Goal: Transaction & Acquisition: Purchase product/service

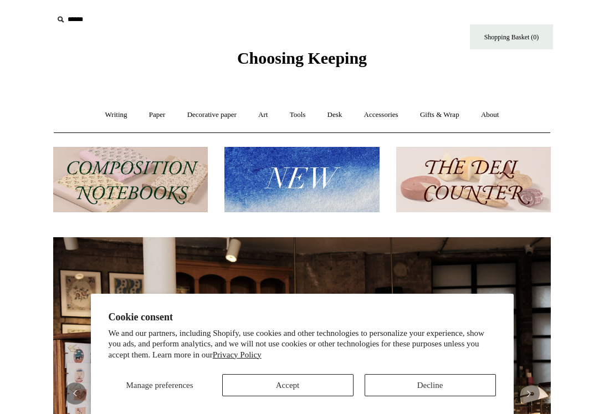
click at [423, 404] on section "Cookie consent We and our partners, including Shopify, use cookies and other te…" at bounding box center [302, 354] width 423 height 121
click at [421, 386] on button "Decline" at bounding box center [430, 385] width 131 height 22
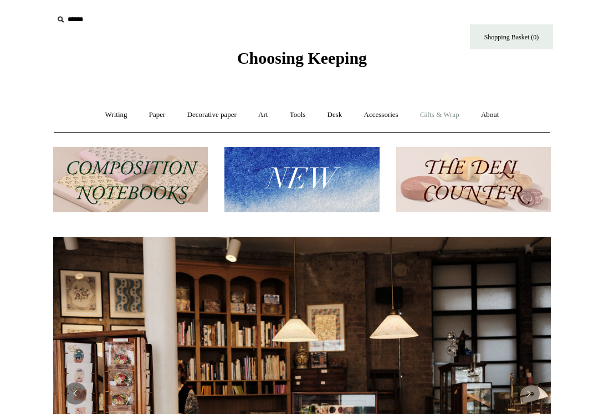
click at [445, 114] on link "Gifts & Wrap +" at bounding box center [439, 114] width 59 height 29
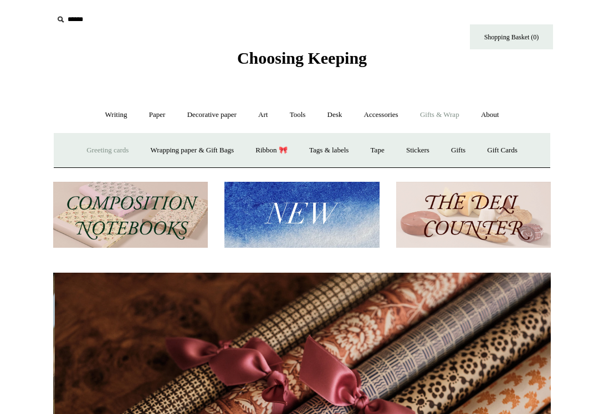
scroll to position [0, 996]
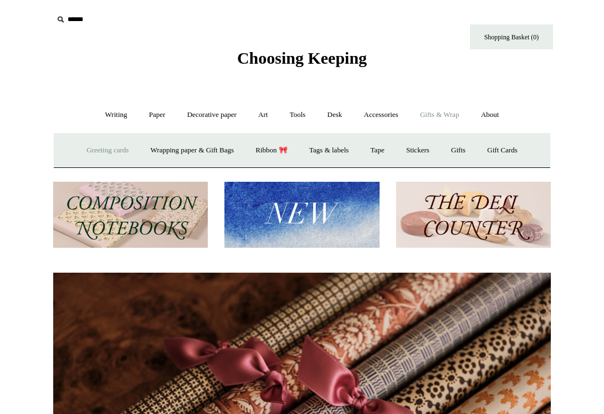
click at [108, 152] on link "Greeting cards +" at bounding box center [108, 150] width 62 height 29
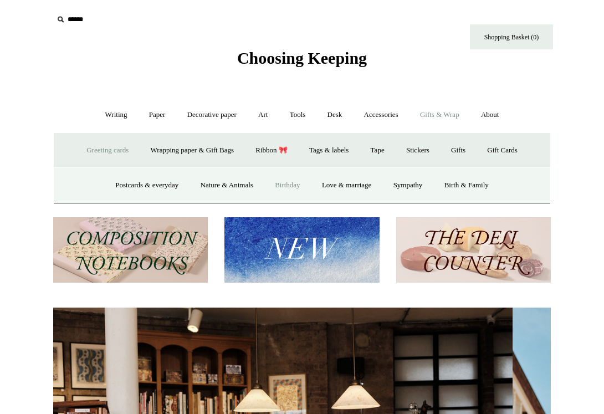
scroll to position [0, 1]
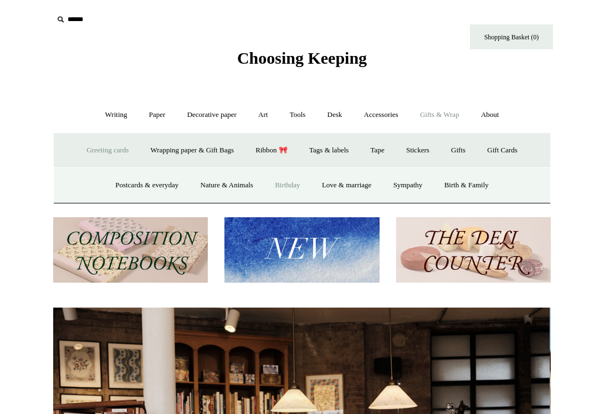
click at [298, 184] on link "Birthday" at bounding box center [287, 185] width 45 height 29
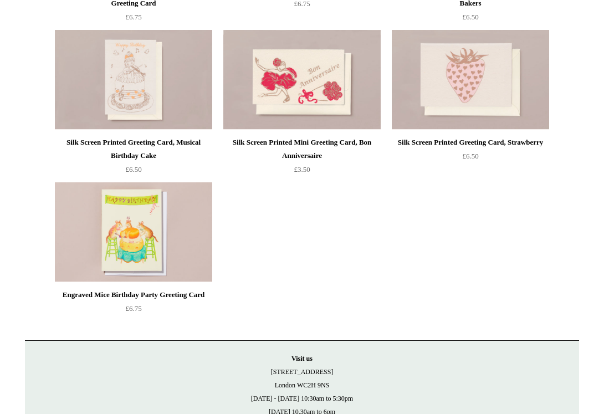
scroll to position [414, 0]
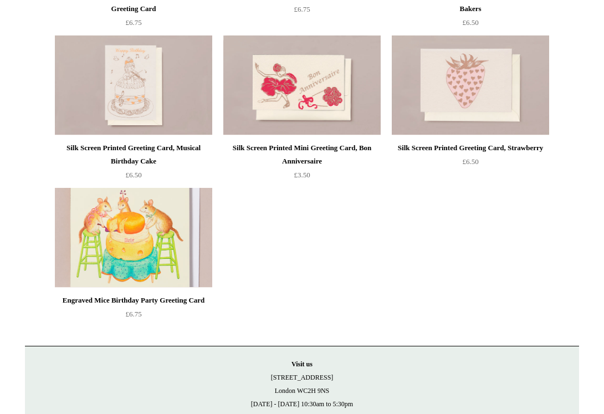
click at [171, 227] on img at bounding box center [133, 238] width 157 height 100
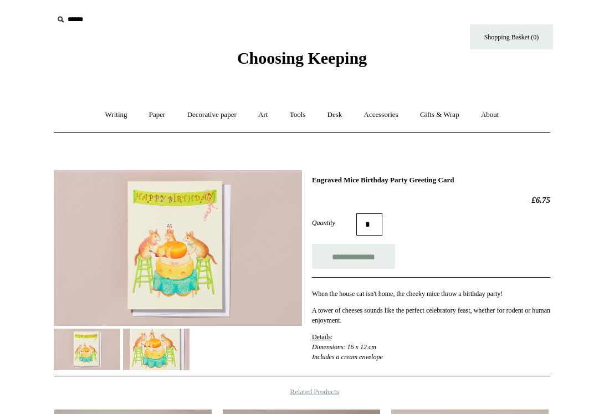
click at [147, 349] on img at bounding box center [156, 350] width 67 height 42
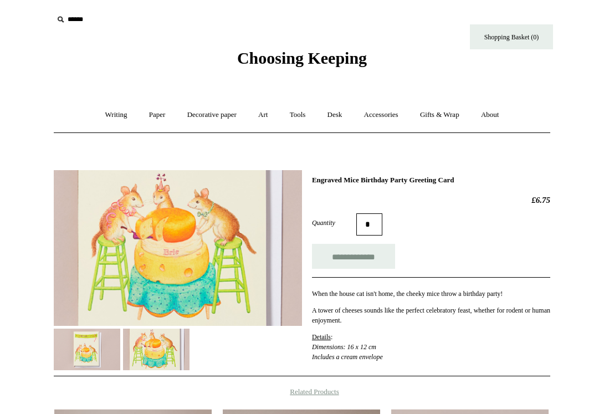
click at [94, 353] on img at bounding box center [87, 350] width 67 height 42
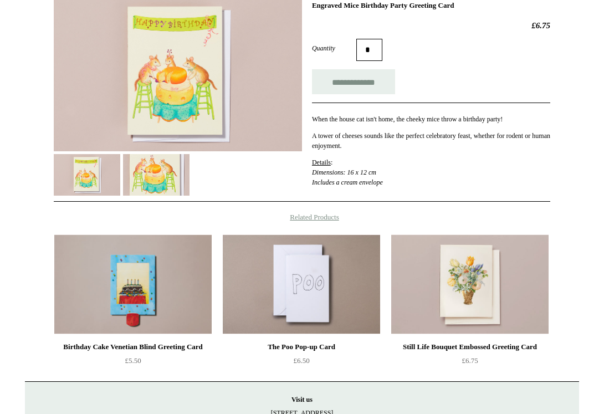
scroll to position [175, 0]
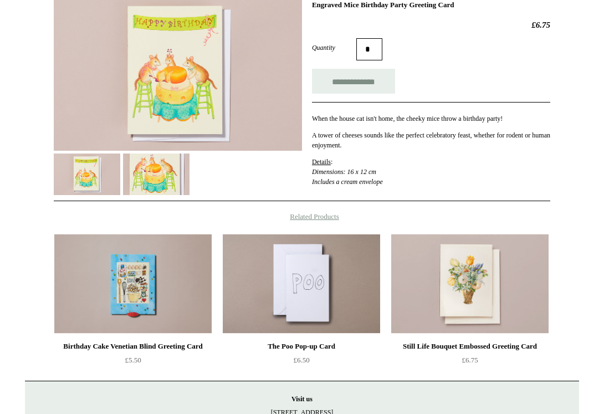
click at [135, 283] on img at bounding box center [132, 284] width 157 height 100
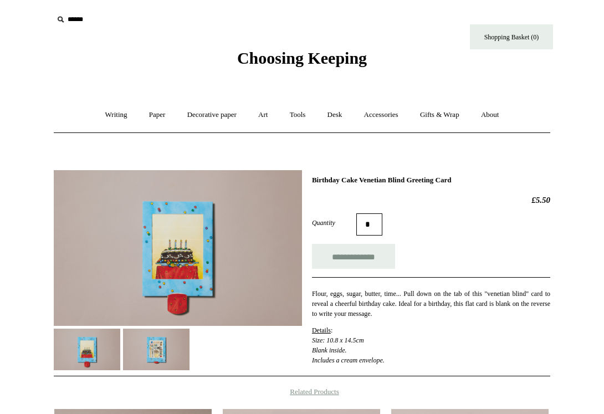
click at [166, 349] on img at bounding box center [156, 350] width 67 height 42
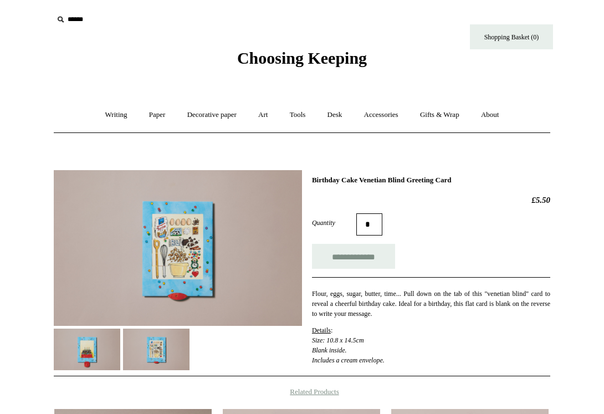
click at [97, 365] on img at bounding box center [87, 350] width 67 height 42
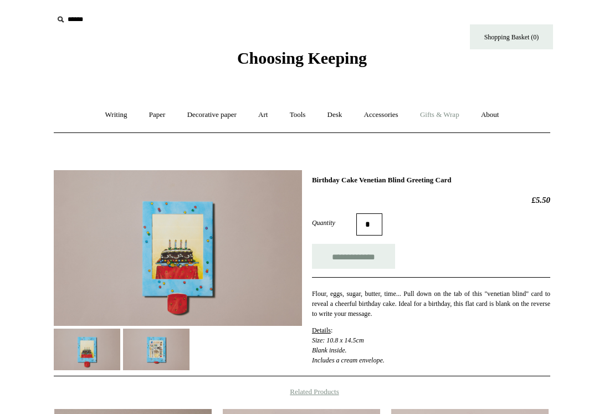
click at [458, 118] on link "Gifts & Wrap +" at bounding box center [439, 114] width 59 height 29
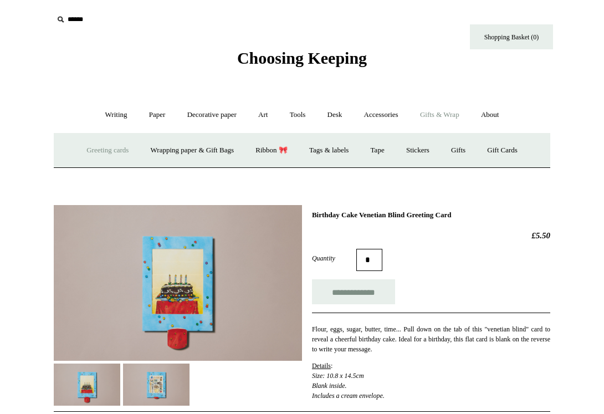
click at [109, 150] on link "Greeting cards +" at bounding box center [108, 150] width 62 height 29
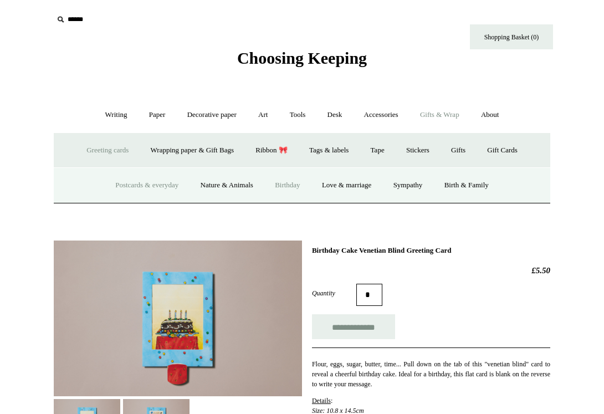
click at [158, 189] on link "Postcards & everyday" at bounding box center [146, 185] width 83 height 29
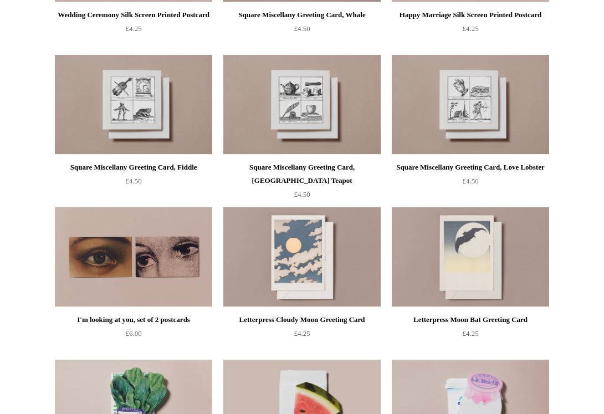
scroll to position [552, 0]
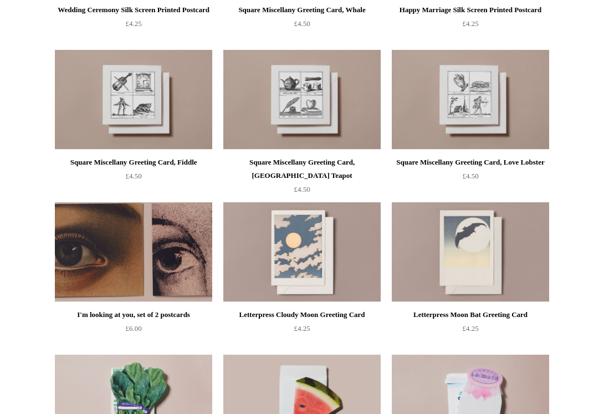
click at [161, 284] on img at bounding box center [133, 252] width 157 height 100
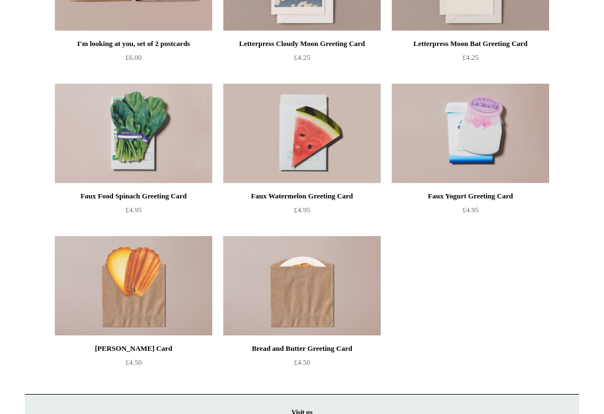
scroll to position [824, 0]
click at [304, 331] on img at bounding box center [301, 286] width 157 height 100
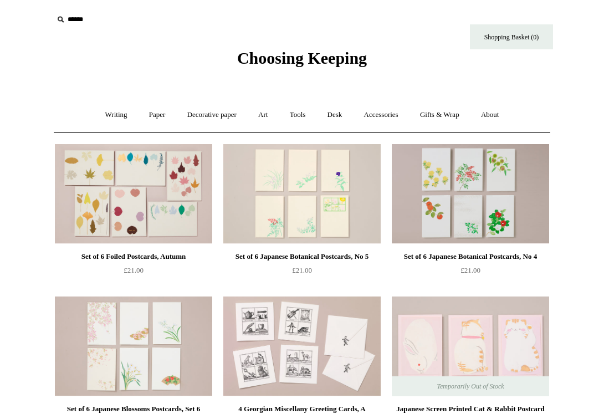
scroll to position [0, 0]
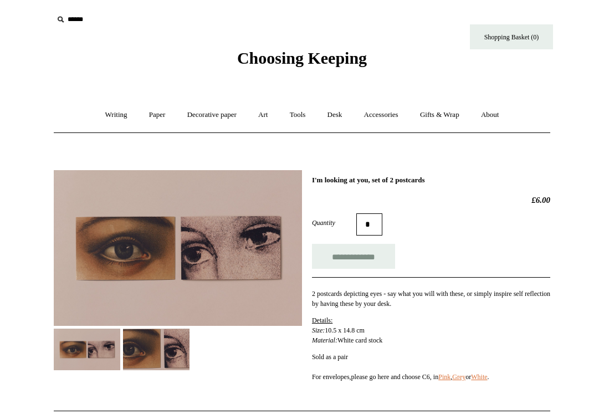
click at [158, 334] on img at bounding box center [156, 350] width 67 height 42
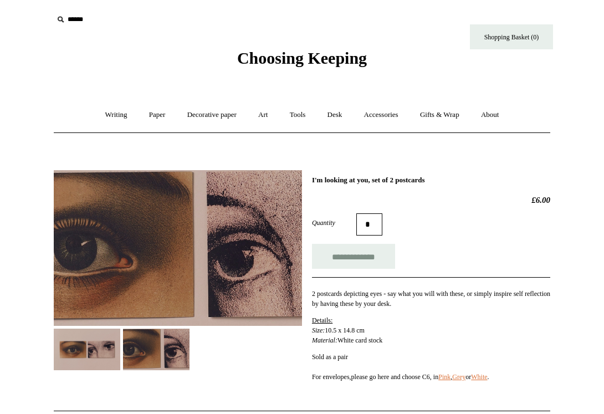
click at [87, 361] on img at bounding box center [87, 350] width 67 height 42
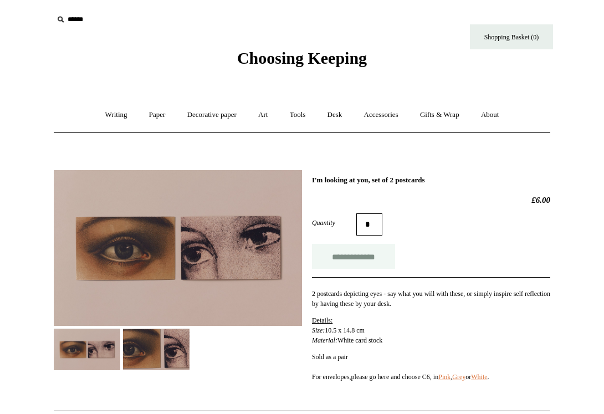
click at [360, 253] on input "**********" at bounding box center [353, 256] width 83 height 25
type input "**********"
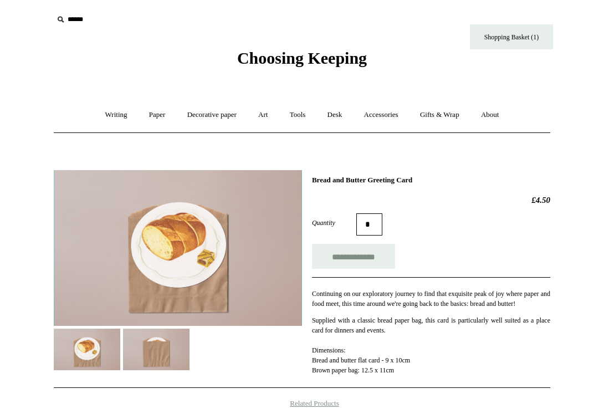
click at [172, 357] on img at bounding box center [156, 350] width 67 height 42
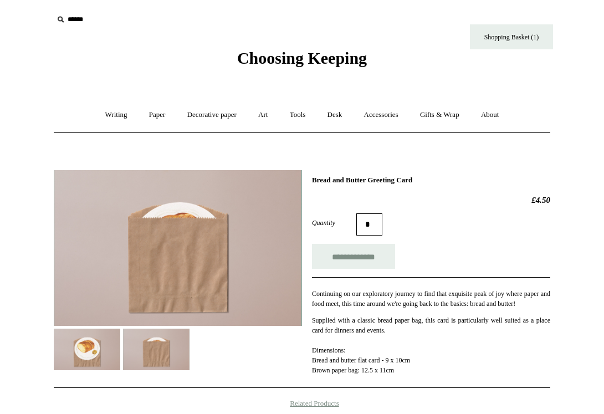
click at [106, 361] on img at bounding box center [87, 350] width 67 height 42
